Goal: Task Accomplishment & Management: Use online tool/utility

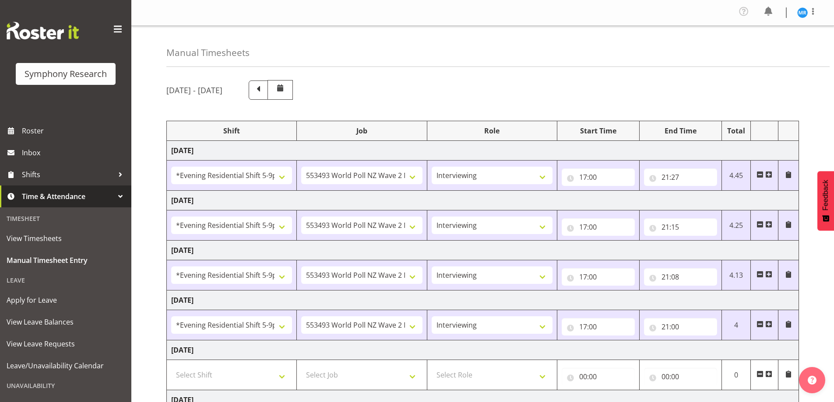
select select "48116"
select select "10527"
select select "47"
select select "48116"
select select "10527"
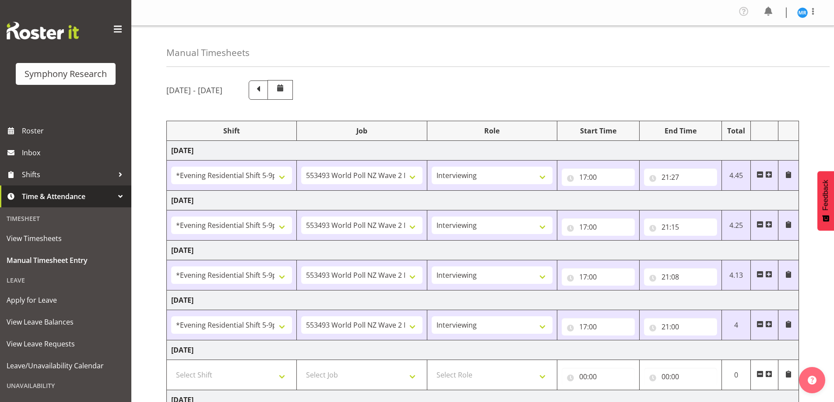
select select "47"
select select "48116"
select select "10527"
select select "47"
select select "48116"
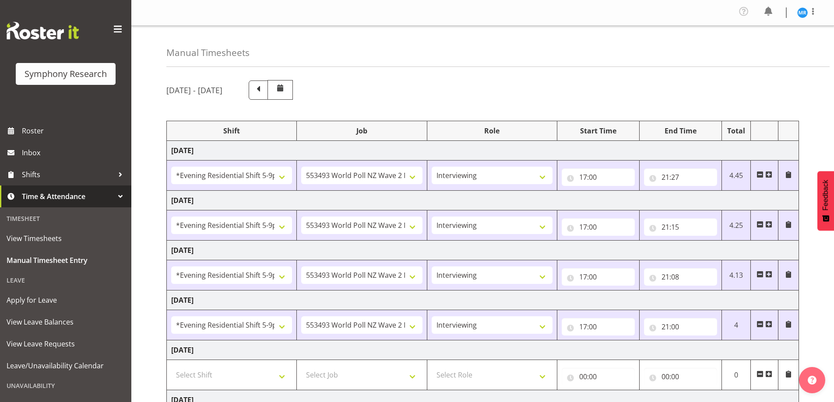
select select "10527"
select select "47"
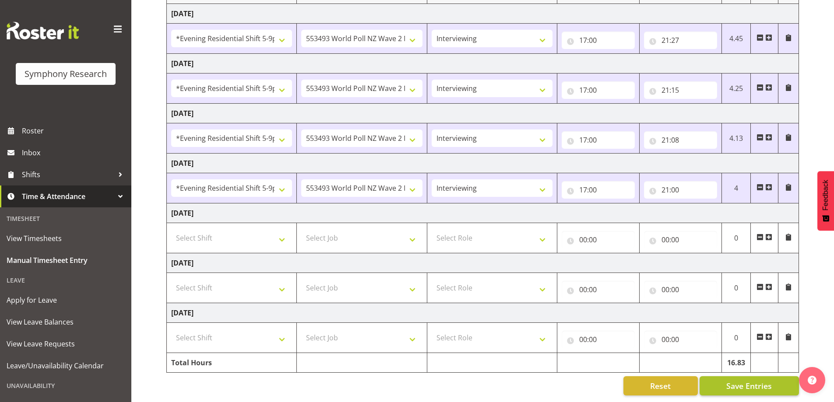
scroll to position [144, 0]
click at [743, 380] on span "Save Entries" at bounding box center [749, 385] width 46 height 11
click at [746, 380] on span "Save Entries" at bounding box center [749, 385] width 46 height 11
